Goal: Navigation & Orientation: Find specific page/section

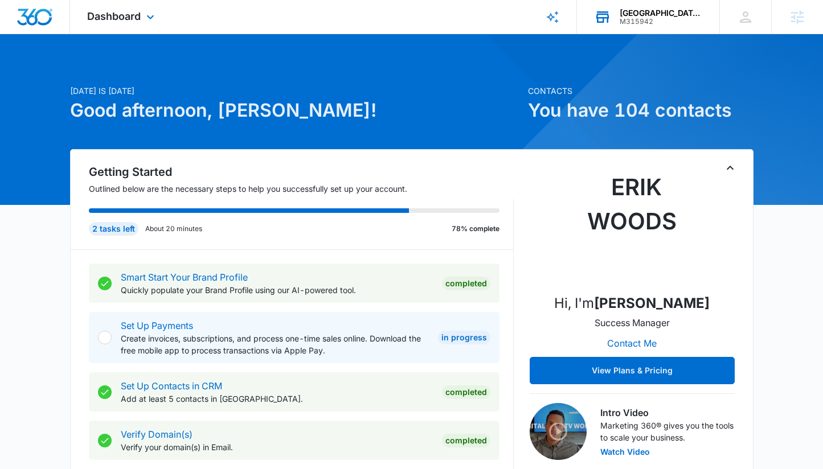
click at [624, 26] on div "[GEOGRAPHIC_DATA] [MEDICAL_DATA] CENTER M315942 Your Accounts View All" at bounding box center [648, 17] width 142 height 34
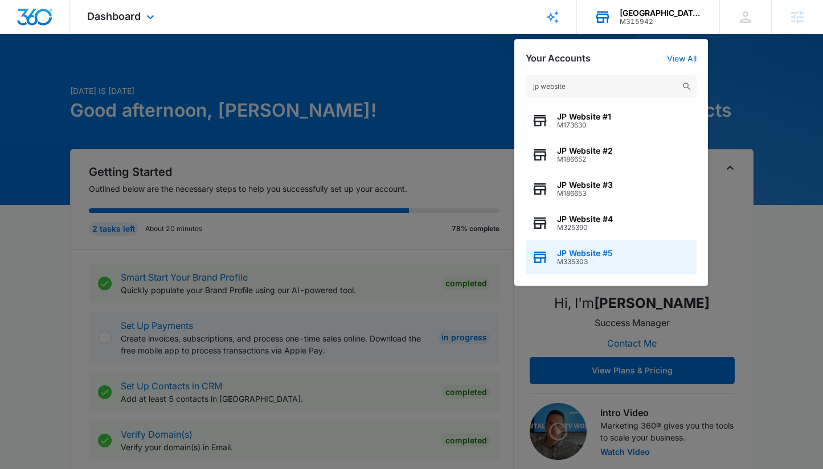
type input "jp website"
click at [608, 252] on span "JP Website #5" at bounding box center [585, 253] width 56 height 9
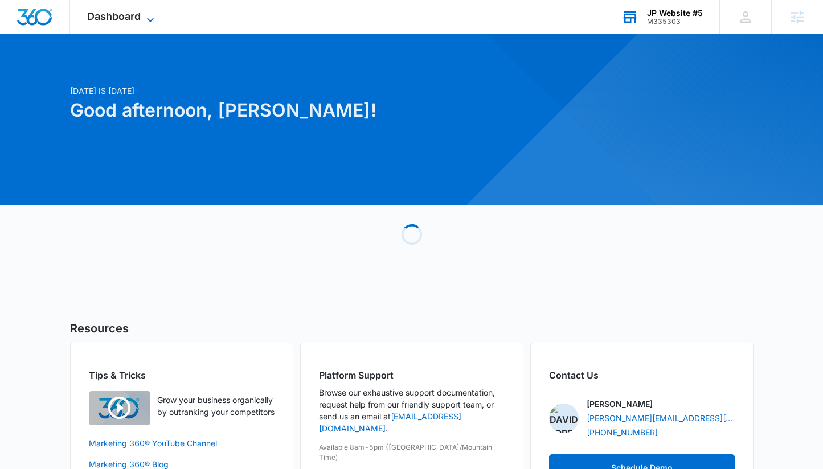
click at [109, 14] on span "Dashboard" at bounding box center [114, 16] width 54 height 12
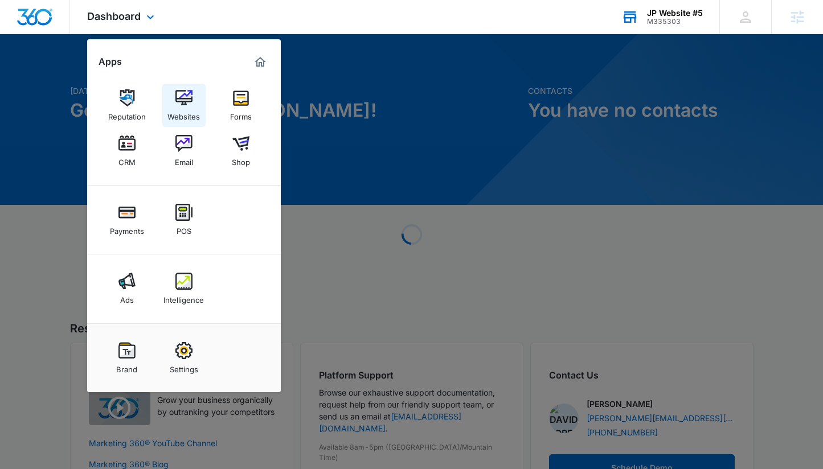
click at [199, 112] on div "Websites" at bounding box center [183, 114] width 32 height 15
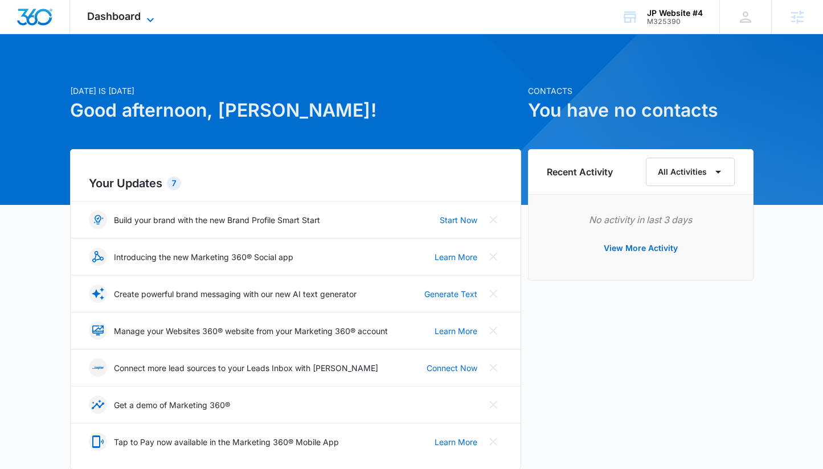
click at [148, 23] on icon at bounding box center [151, 20] width 14 height 14
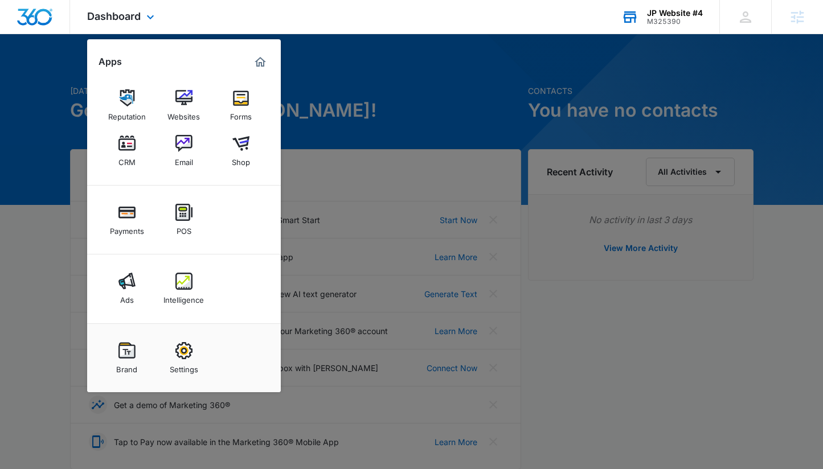
click at [668, 21] on div "M325390" at bounding box center [675, 22] width 56 height 8
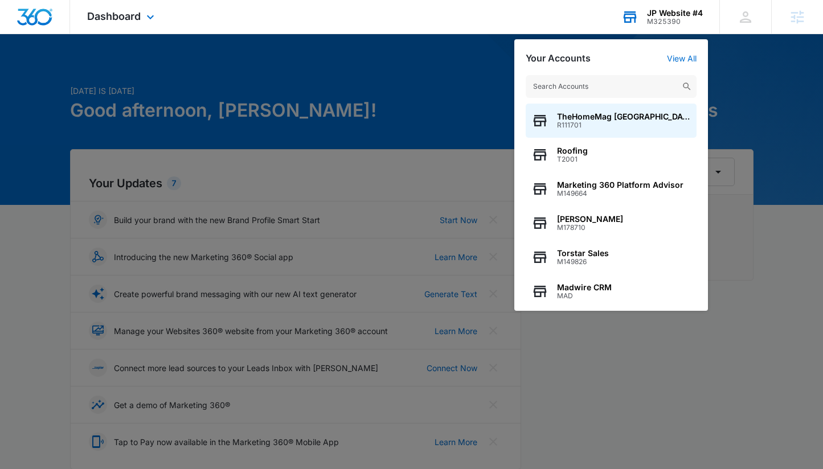
click at [624, 80] on input "text" at bounding box center [611, 86] width 171 height 23
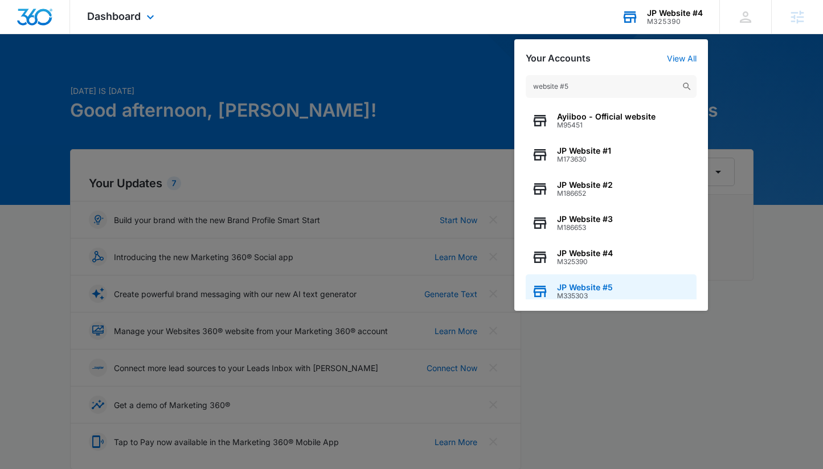
type input "website #5"
click at [586, 285] on span "JP Website #5" at bounding box center [585, 287] width 56 height 9
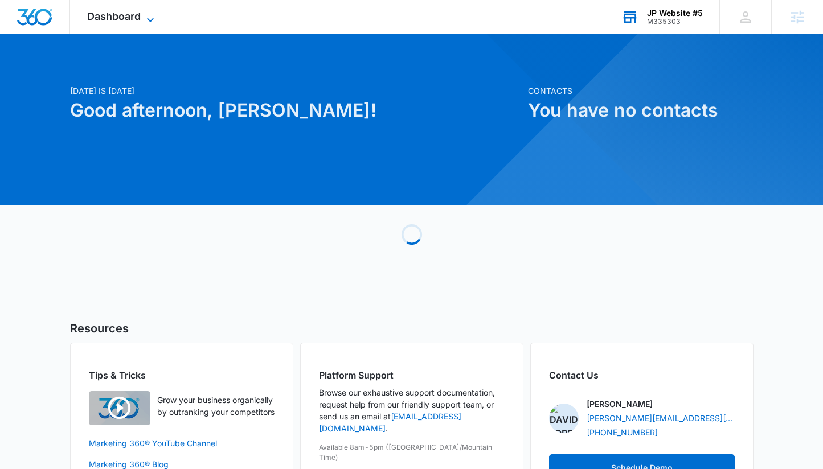
click at [136, 17] on span "Dashboard" at bounding box center [114, 16] width 54 height 12
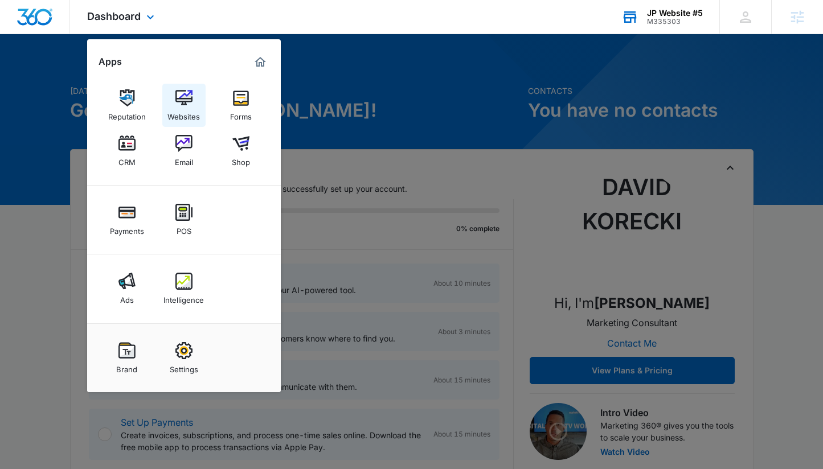
click at [176, 107] on div "Websites" at bounding box center [183, 114] width 32 height 15
